Goal: Task Accomplishment & Management: Use online tool/utility

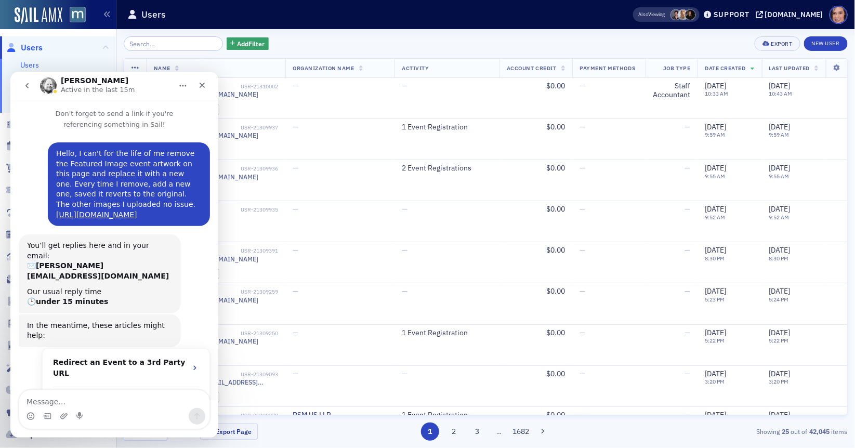
scroll to position [1, 0]
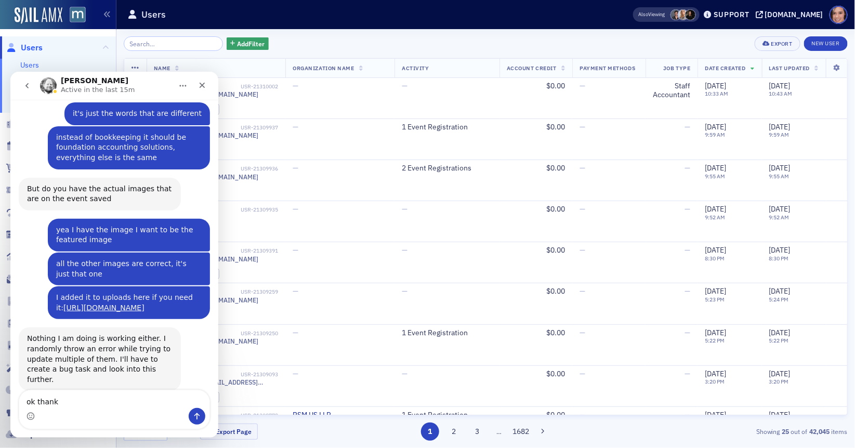
type textarea "ok thanks"
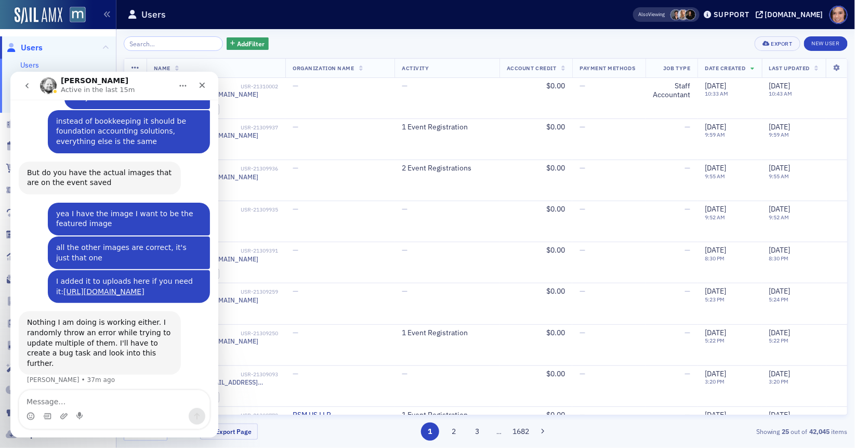
scroll to position [756, 0]
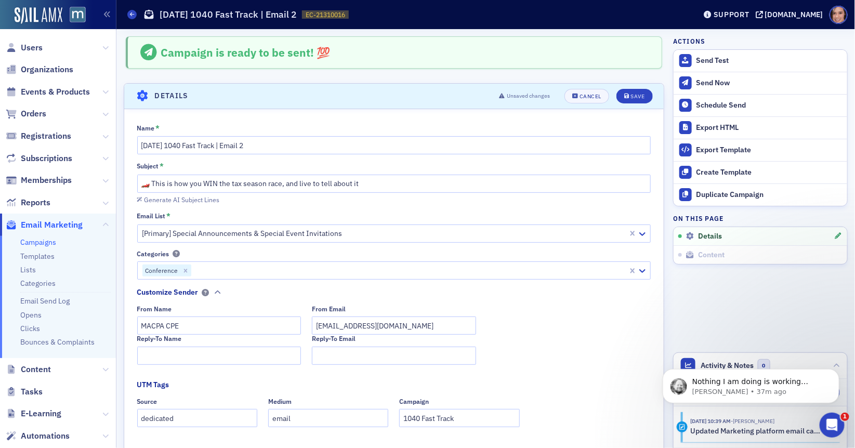
scroll to position [48, 0]
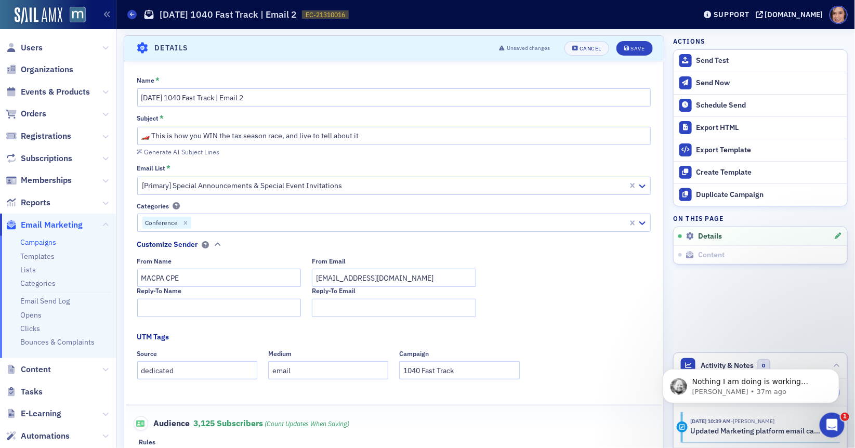
click at [149, 135] on input "🏎️ This is how you WIN the tax season race, and live to tell about it" at bounding box center [394, 136] width 514 height 18
drag, startPoint x: 150, startPoint y: 135, endPoint x: 138, endPoint y: 135, distance: 11.9
click at [138, 135] on input "🏎️ This is how you WIN the tax season race, and live to tell about it" at bounding box center [394, 136] width 514 height 18
click at [376, 130] on input "This is how you WIN the tax season race, and live to tell about it" at bounding box center [394, 136] width 514 height 18
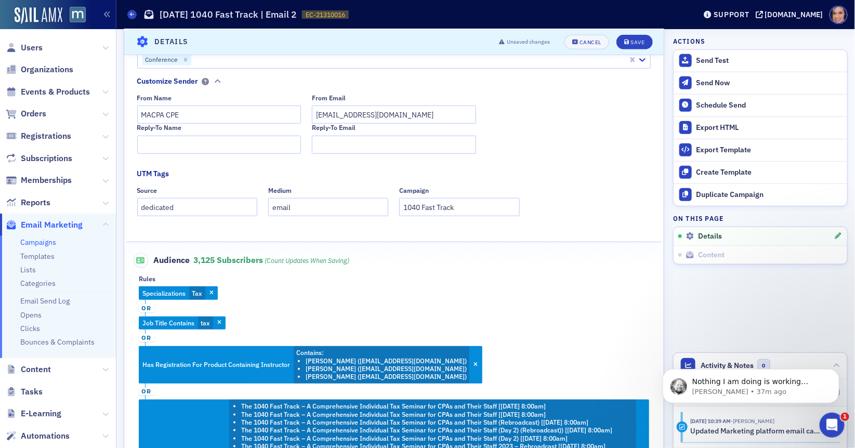
scroll to position [81, 0]
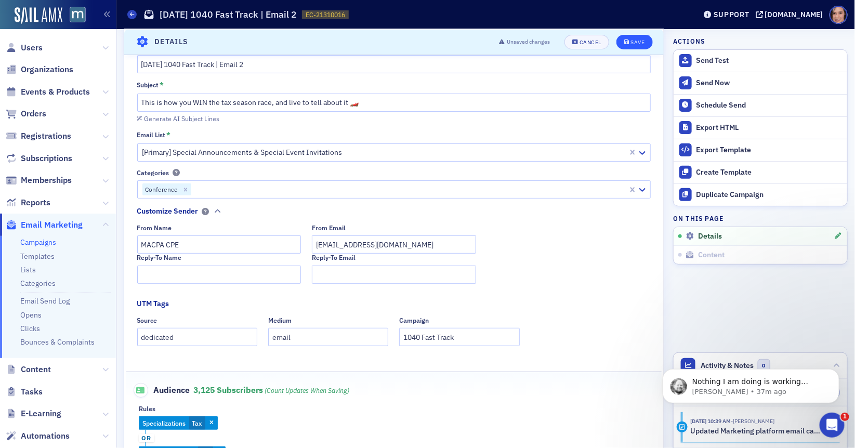
type input "This is how you WIN the tax season race, and live to tell about it 🏎️"
click at [632, 44] on div "Save" at bounding box center [637, 42] width 14 height 6
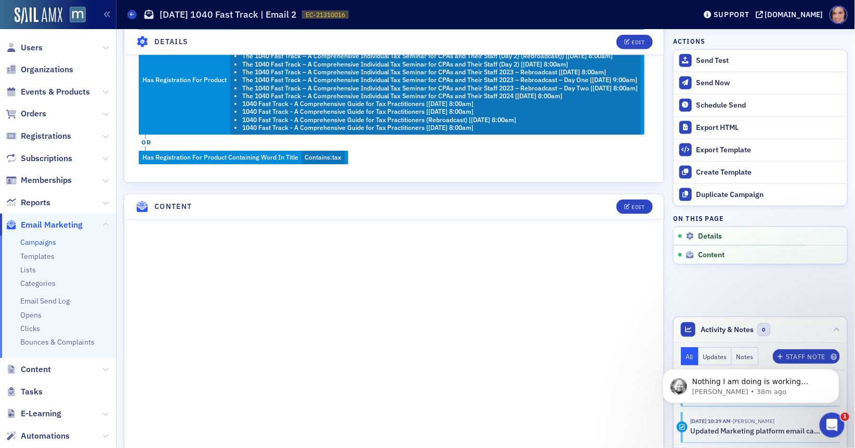
scroll to position [739, 0]
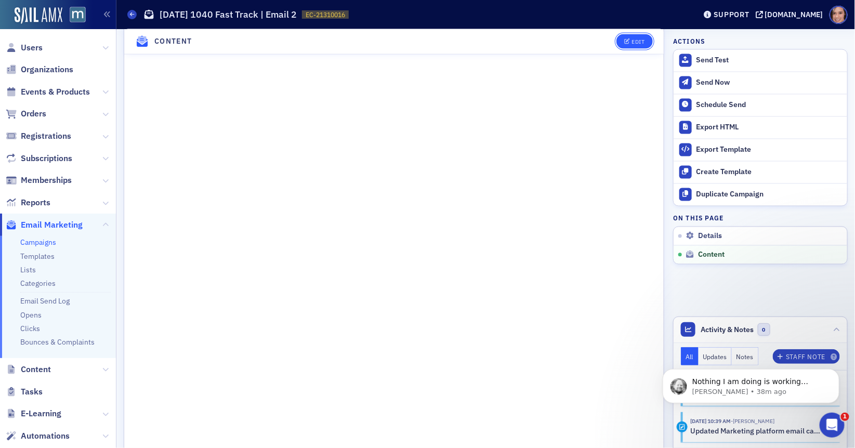
click at [633, 40] on div "Edit" at bounding box center [637, 42] width 13 height 6
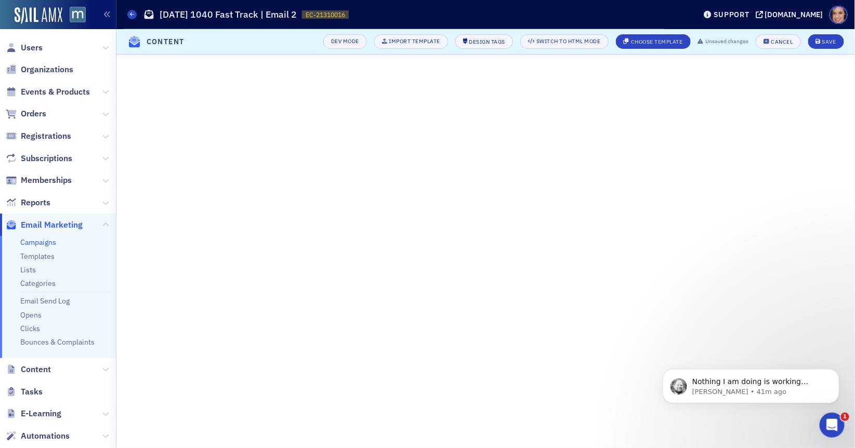
click at [739, 357] on body "Nothing I am doing is working either. I randomly throw an error while trying to…" at bounding box center [750, 383] width 200 height 64
click at [736, 356] on body "Nothing I am doing is working either. I randomly throw an error while trying to…" at bounding box center [750, 383] width 200 height 64
click at [742, 354] on body "Nothing I am doing is working either. I randomly throw an error while trying to…" at bounding box center [750, 383] width 200 height 64
click at [734, 354] on body "Nothing I am doing is working either. I randomly throw an error while trying to…" at bounding box center [750, 383] width 200 height 64
click at [839, 371] on button "Dismiss notification" at bounding box center [836, 372] width 14 height 14
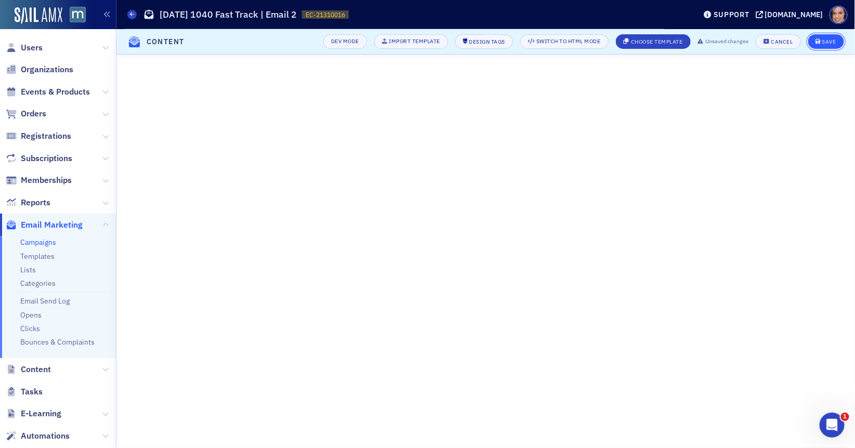
click at [834, 36] on button "Save" at bounding box center [826, 41] width 36 height 15
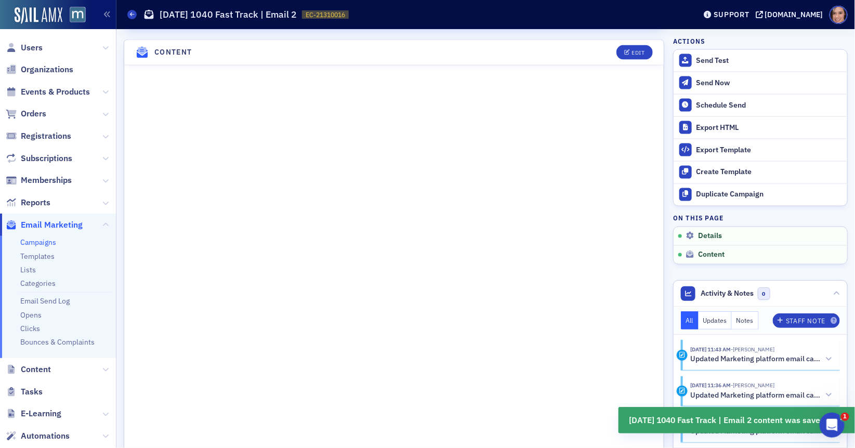
scroll to position [913, 0]
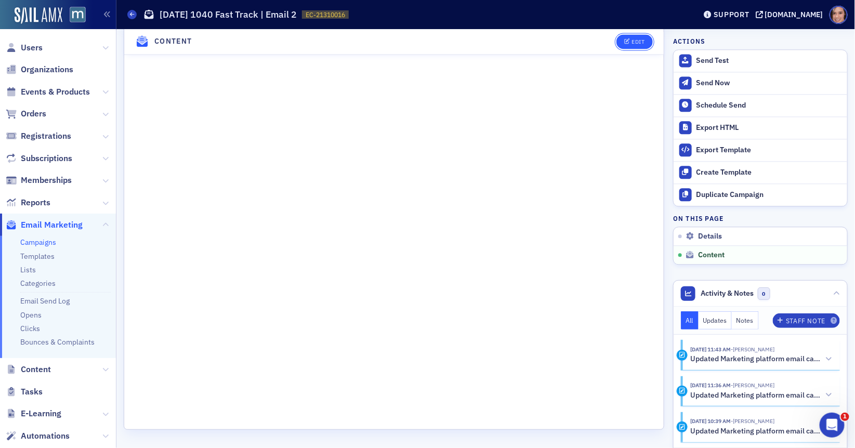
click at [630, 38] on button "Edit" at bounding box center [634, 41] width 36 height 15
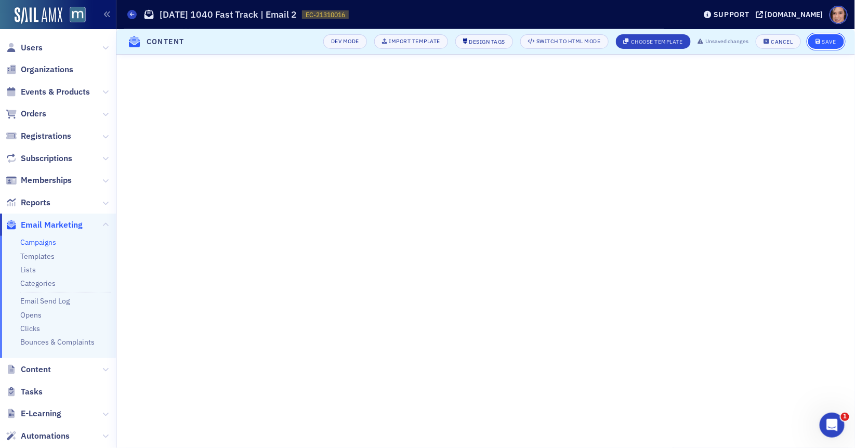
click at [820, 44] on icon "submit" at bounding box center [818, 42] width 5 height 6
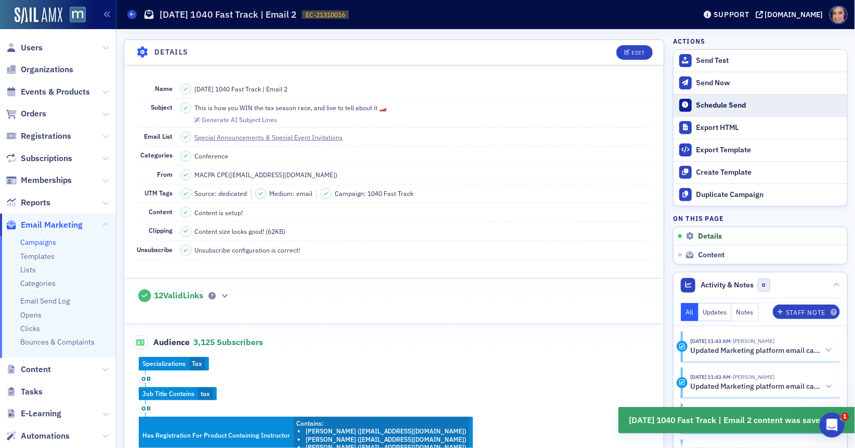
scroll to position [8, 0]
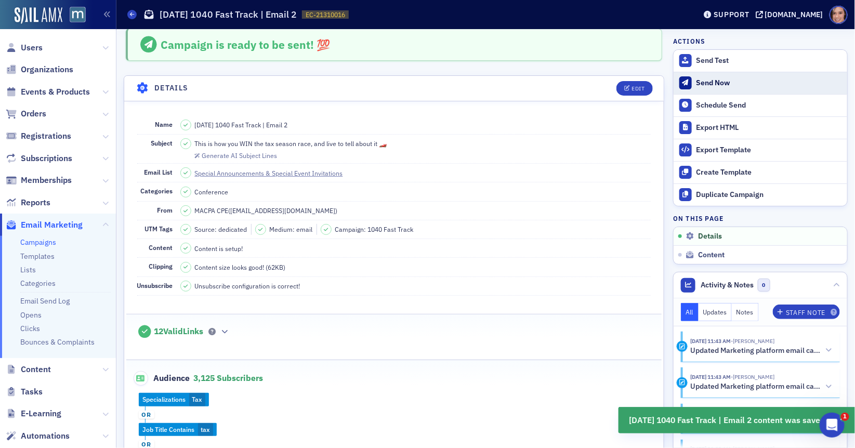
click at [709, 83] on div "Send Now" at bounding box center [768, 82] width 145 height 9
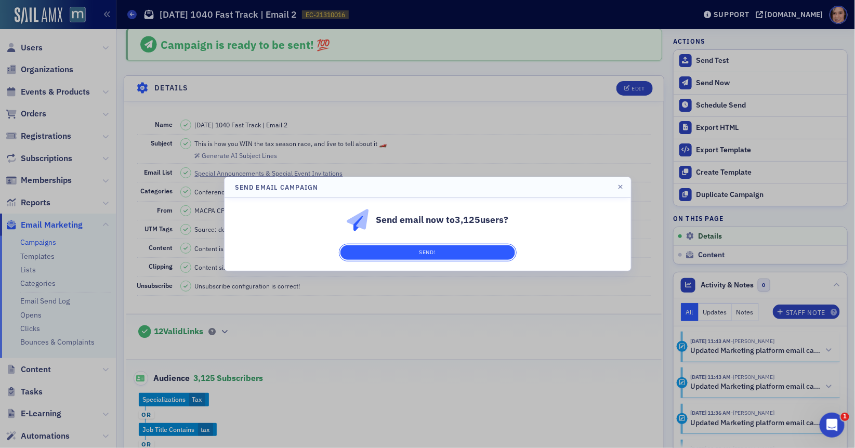
click at [491, 253] on button "Send!" at bounding box center [427, 252] width 175 height 15
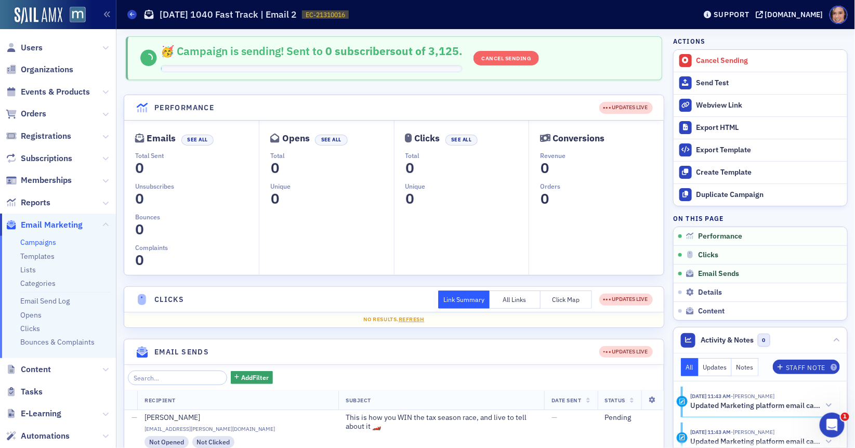
scroll to position [201, 0]
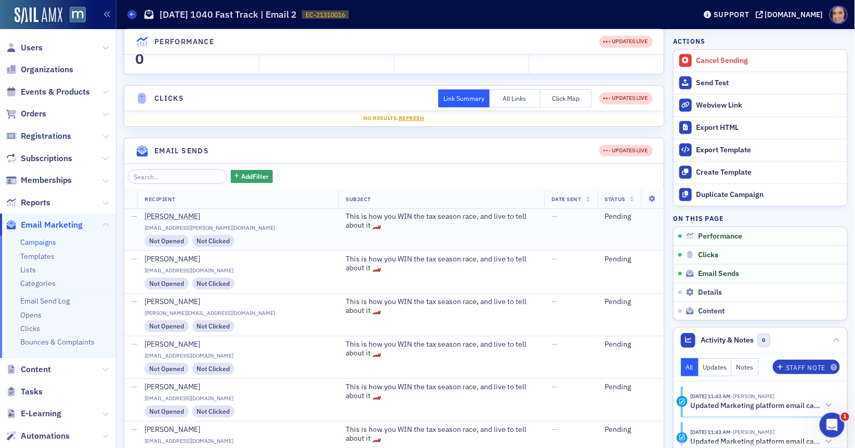
click at [346, 214] on span "This is how you WIN the tax season race, and live to tell about it 🏎️" at bounding box center [441, 221] width 191 height 18
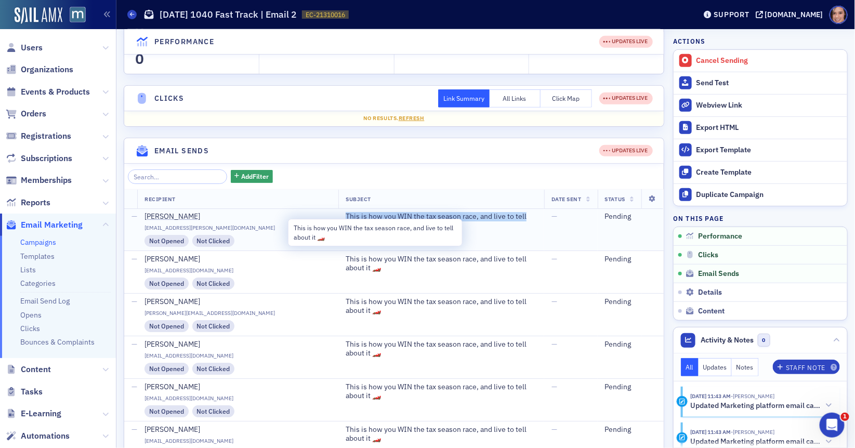
click at [346, 214] on span "This is how you WIN the tax season race, and live to tell about it 🏎️" at bounding box center [441, 221] width 191 height 18
copy span "This is how you WIN the tax season race, and live to tell about it 🏎️"
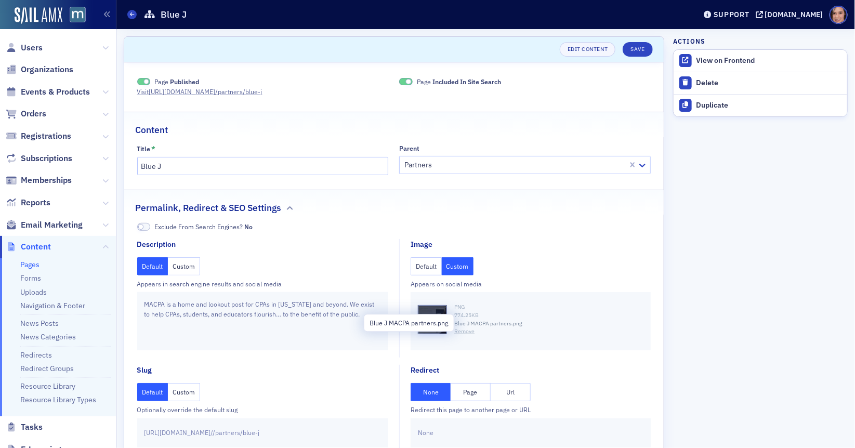
click at [489, 323] on span "Blue J MACPA partners.png" at bounding box center [488, 324] width 68 height 8
copy span "Blue J MACPA partners.png"
click at [38, 291] on link "Uploads" at bounding box center [33, 291] width 26 height 9
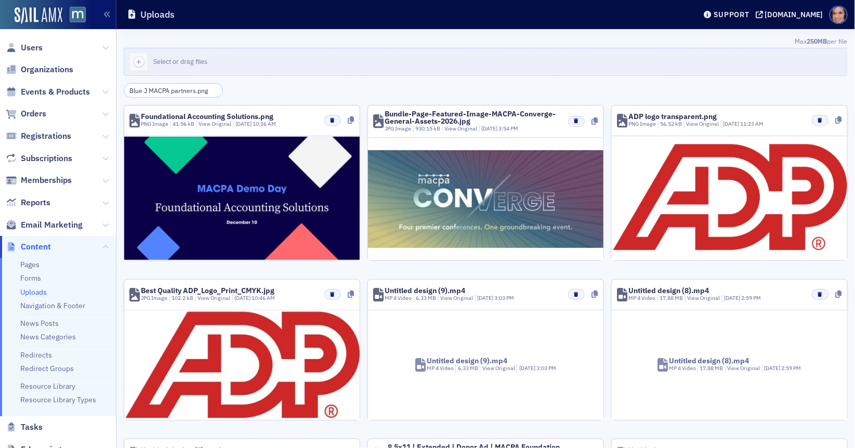
scroll to position [0, 10]
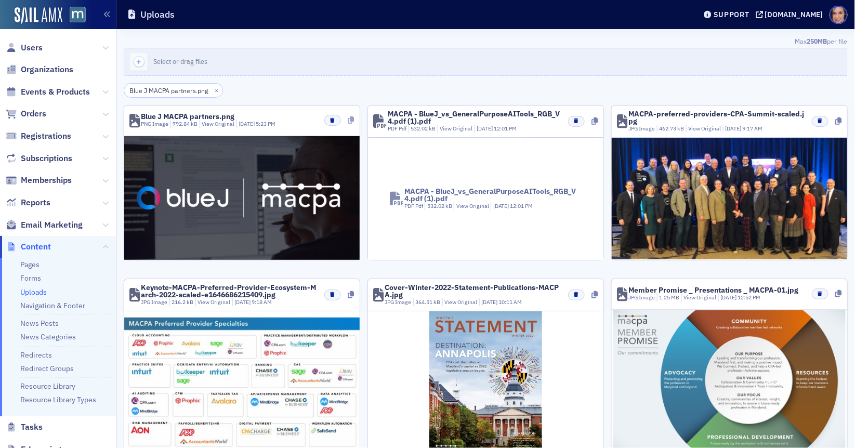
type input "Blue J MACPA partners.png"
click at [351, 116] on icon at bounding box center [351, 119] width 6 height 7
